Goal: Obtain resource: Obtain resource

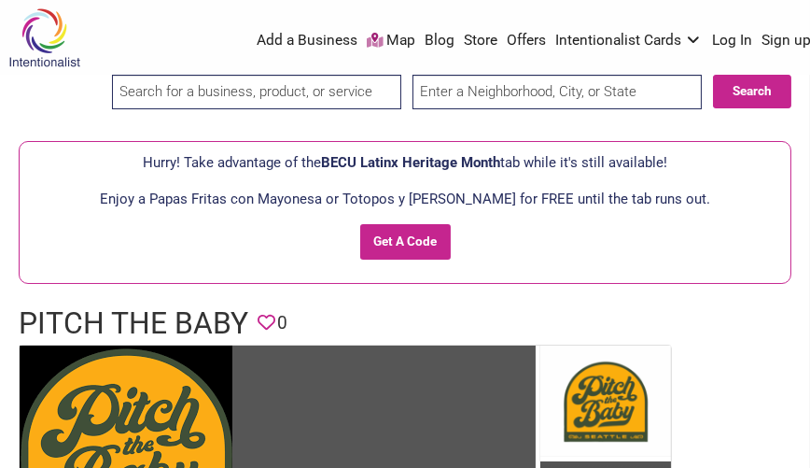
click at [596, 93] on input "text" at bounding box center [557, 92] width 289 height 35
type input "Bellingham [GEOGRAPHIC_DATA]"
click at [380, 93] on input "search" at bounding box center [256, 92] width 289 height 35
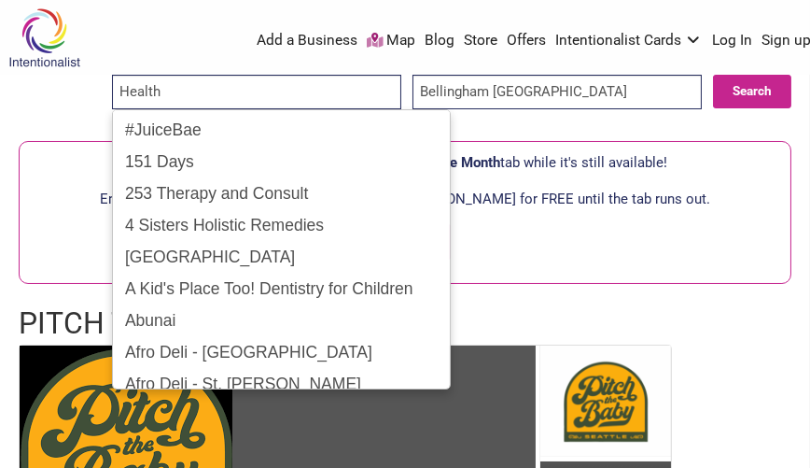
type input "Health"
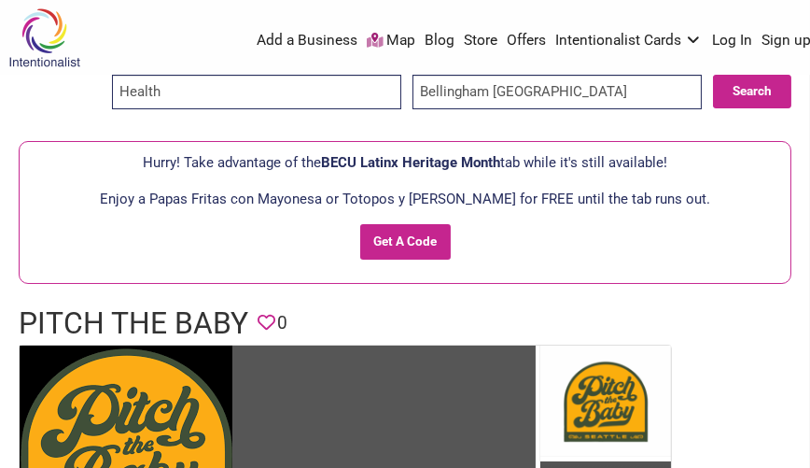
click at [536, 240] on div "Enjoy a Papas Fritas con Mayonesa or Totopos y [PERSON_NAME] for FREE until the…" at bounding box center [405, 231] width 752 height 86
click at [688, 198] on p "Enjoy a Papas Fritas con Mayonesa or Totopos y [PERSON_NAME] for FREE until the…" at bounding box center [405, 199] width 752 height 22
click at [401, 234] on input "Get A Code" at bounding box center [405, 241] width 91 height 35
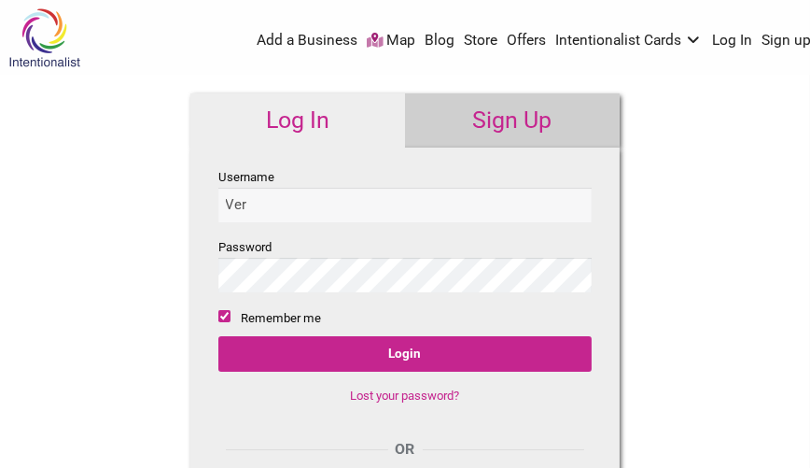
type input "[PERSON_NAME][EMAIL_ADDRESS][DOMAIN_NAME]"
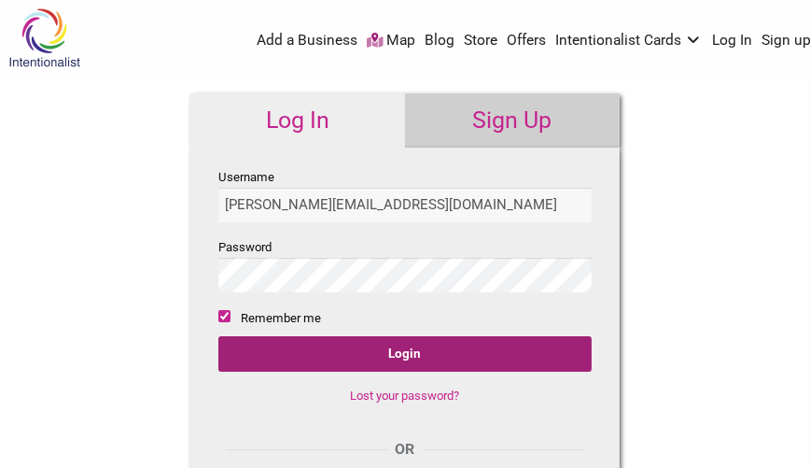
click at [402, 350] on input "Login" at bounding box center [404, 353] width 373 height 35
click at [397, 357] on input "Login" at bounding box center [404, 353] width 373 height 35
